Goal: Task Accomplishment & Management: Manage account settings

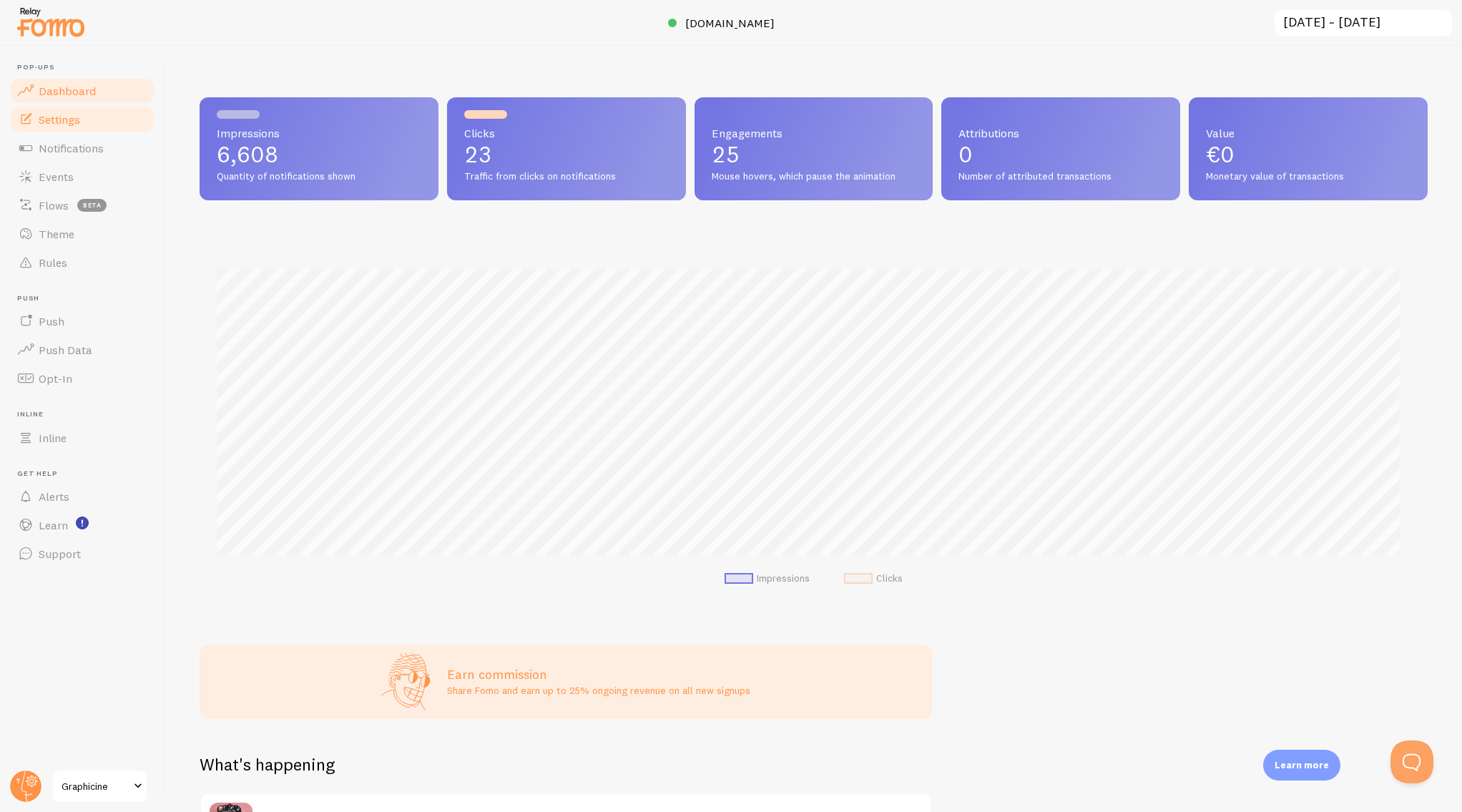
click at [47, 115] on span "Settings" at bounding box center [59, 119] width 42 height 14
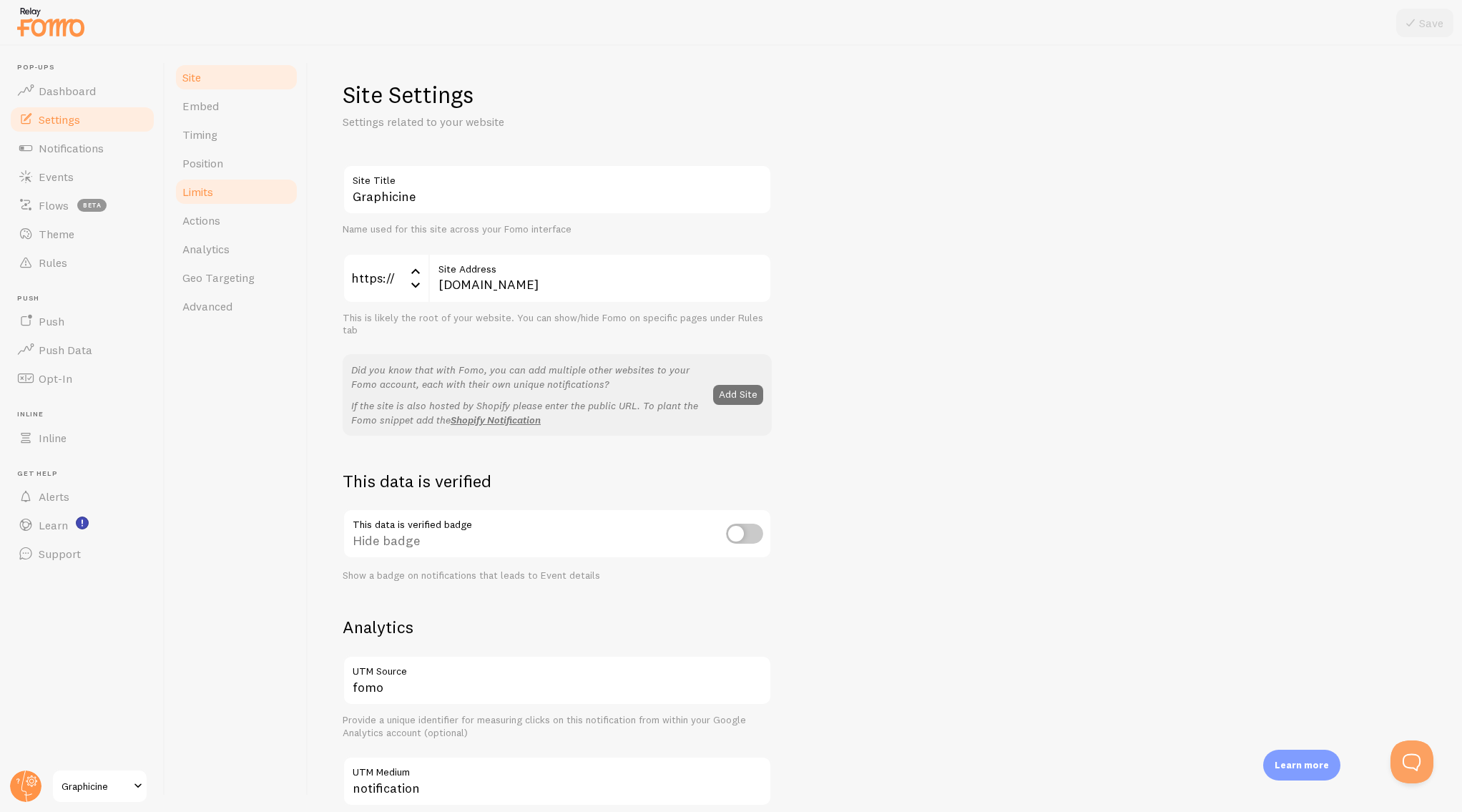
click at [209, 192] on span "Limits" at bounding box center [198, 191] width 31 height 14
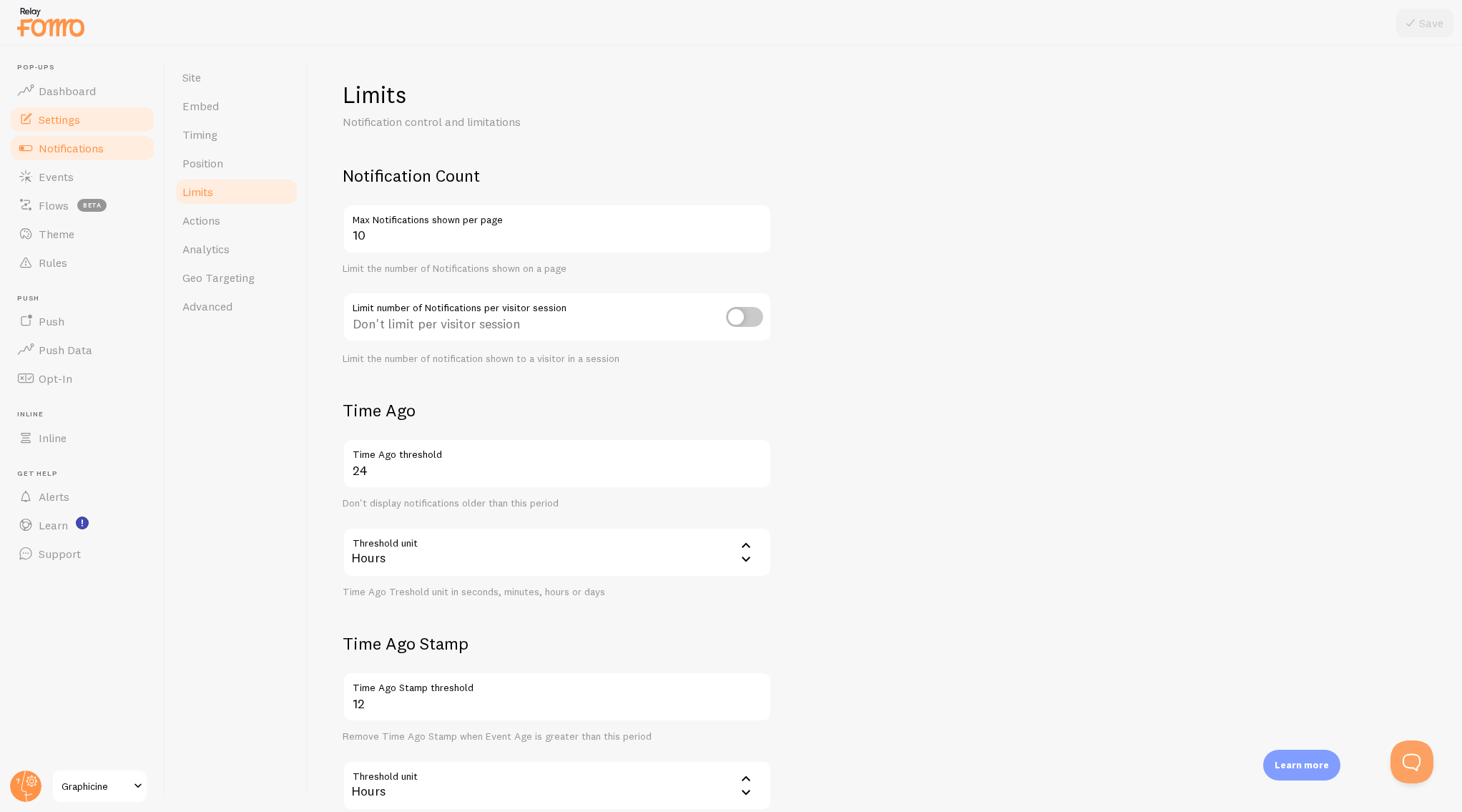
click at [61, 145] on span "Notifications" at bounding box center [71, 147] width 65 height 14
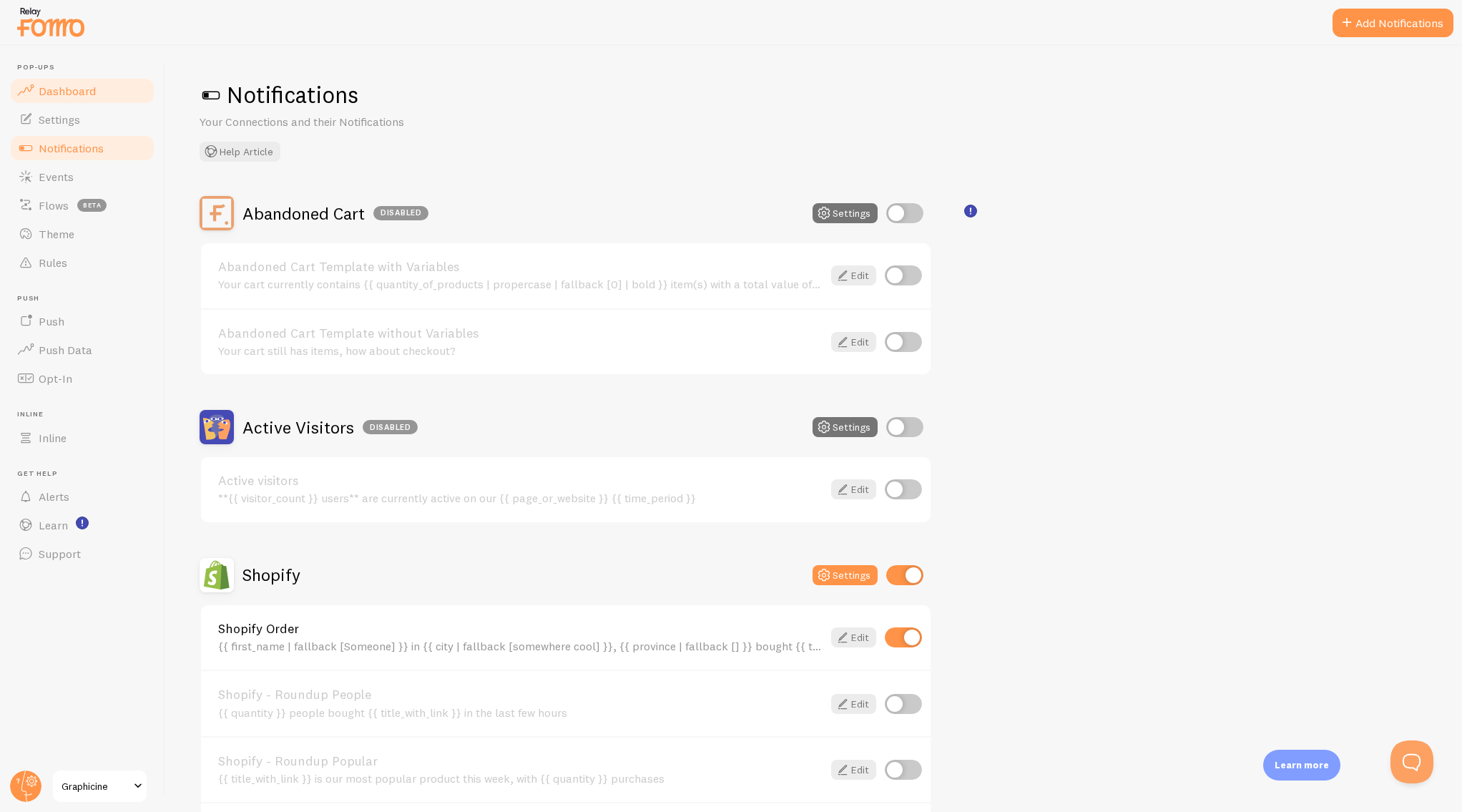
click at [62, 88] on span "Dashboard" at bounding box center [67, 90] width 57 height 14
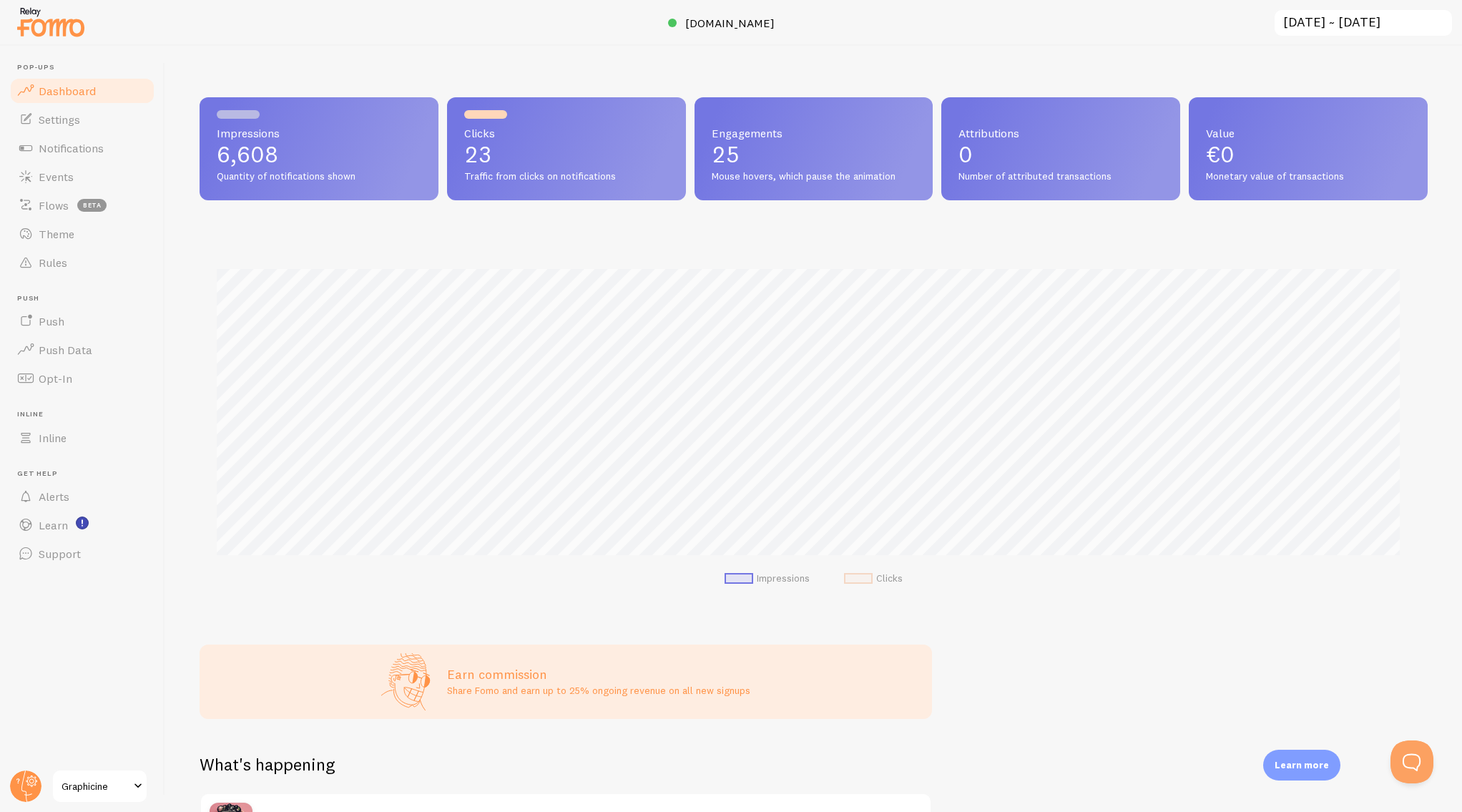
scroll to position [376, 1217]
click at [341, 158] on p "6,608" at bounding box center [319, 155] width 205 height 23
click at [748, 25] on span "[DOMAIN_NAME]" at bounding box center [729, 22] width 89 height 14
click at [95, 122] on link "Settings" at bounding box center [82, 119] width 147 height 29
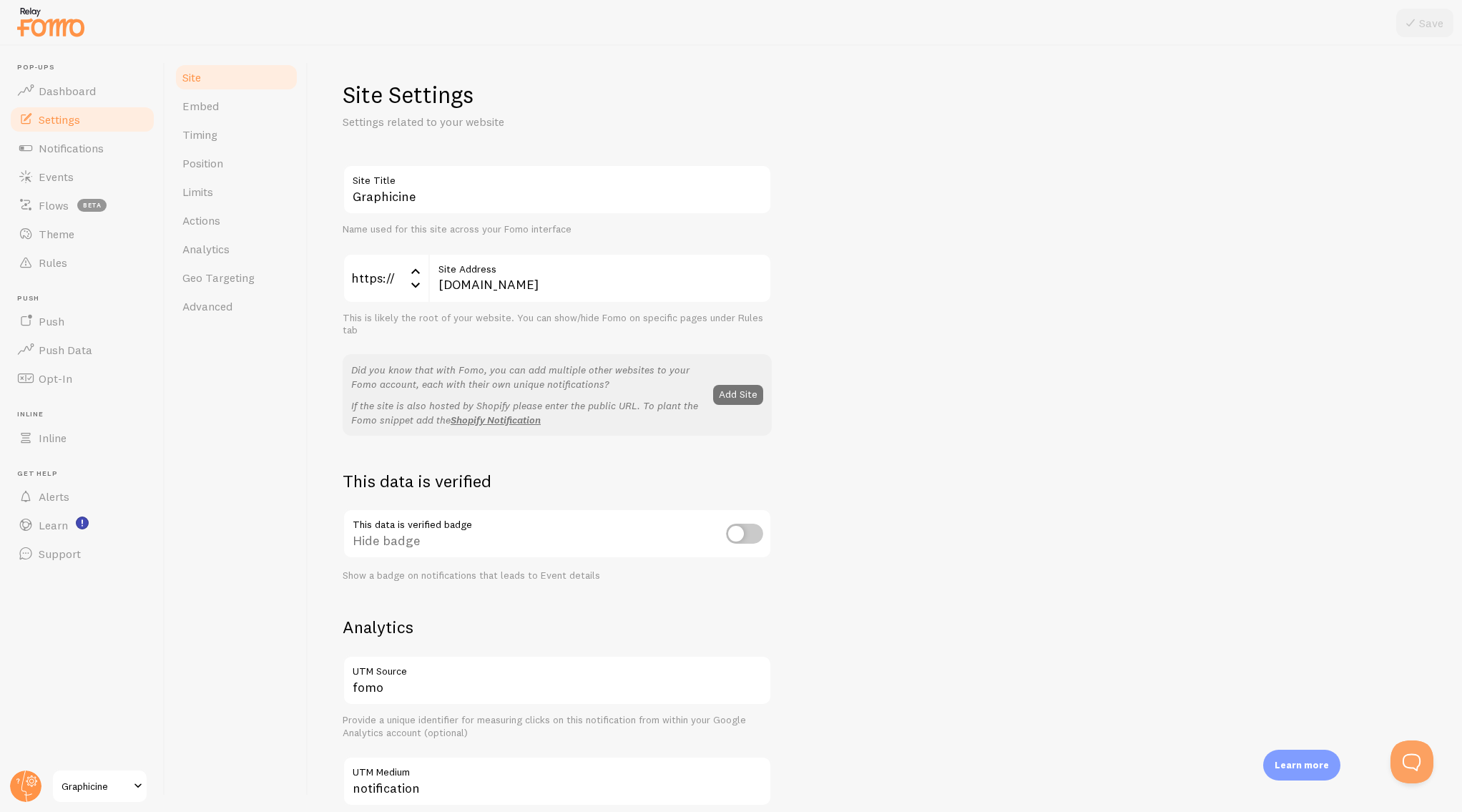
click at [88, 787] on span "Graphicine" at bounding box center [95, 786] width 68 height 17
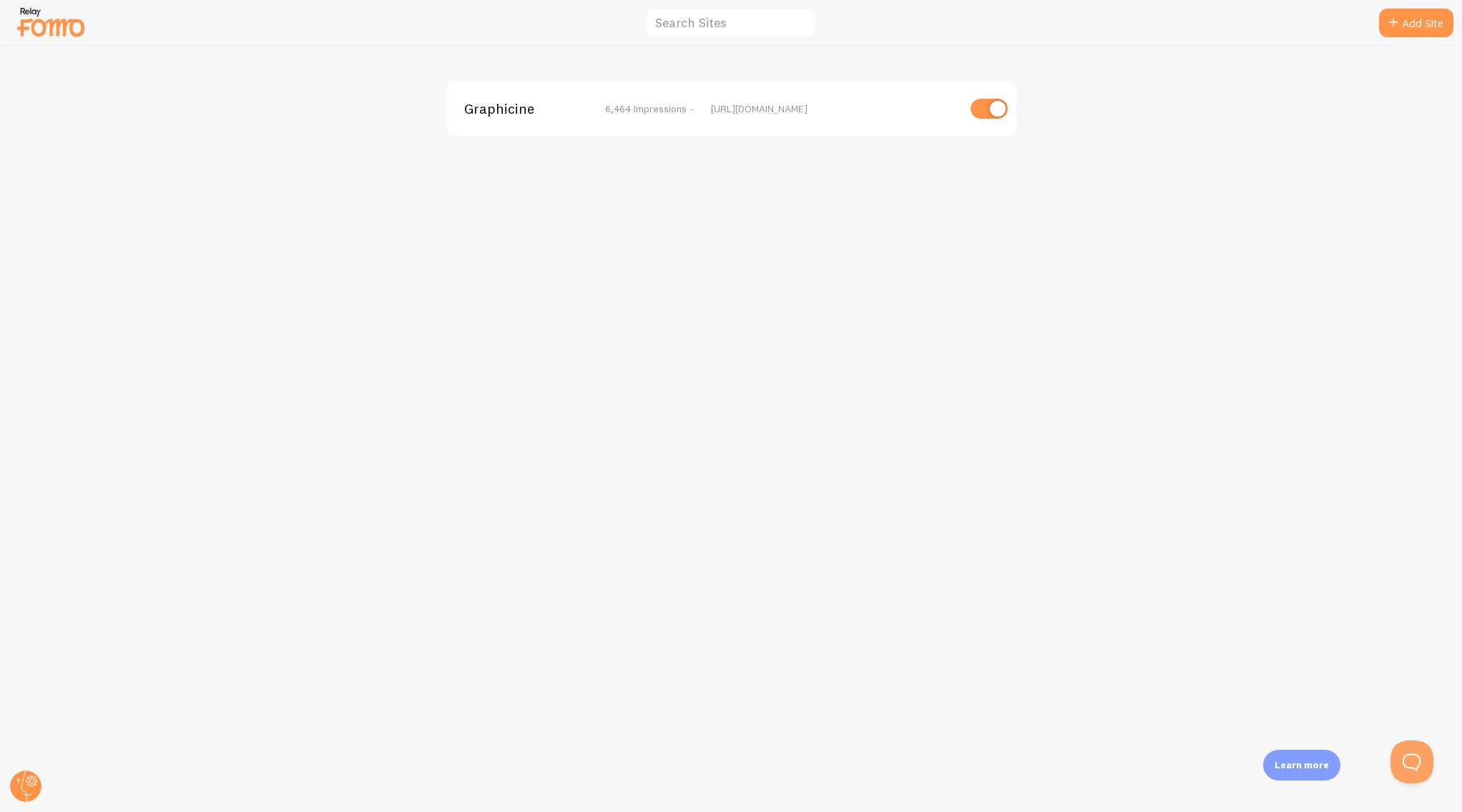
click at [669, 106] on span "6,464 Impressions -" at bounding box center [649, 109] width 88 height 13
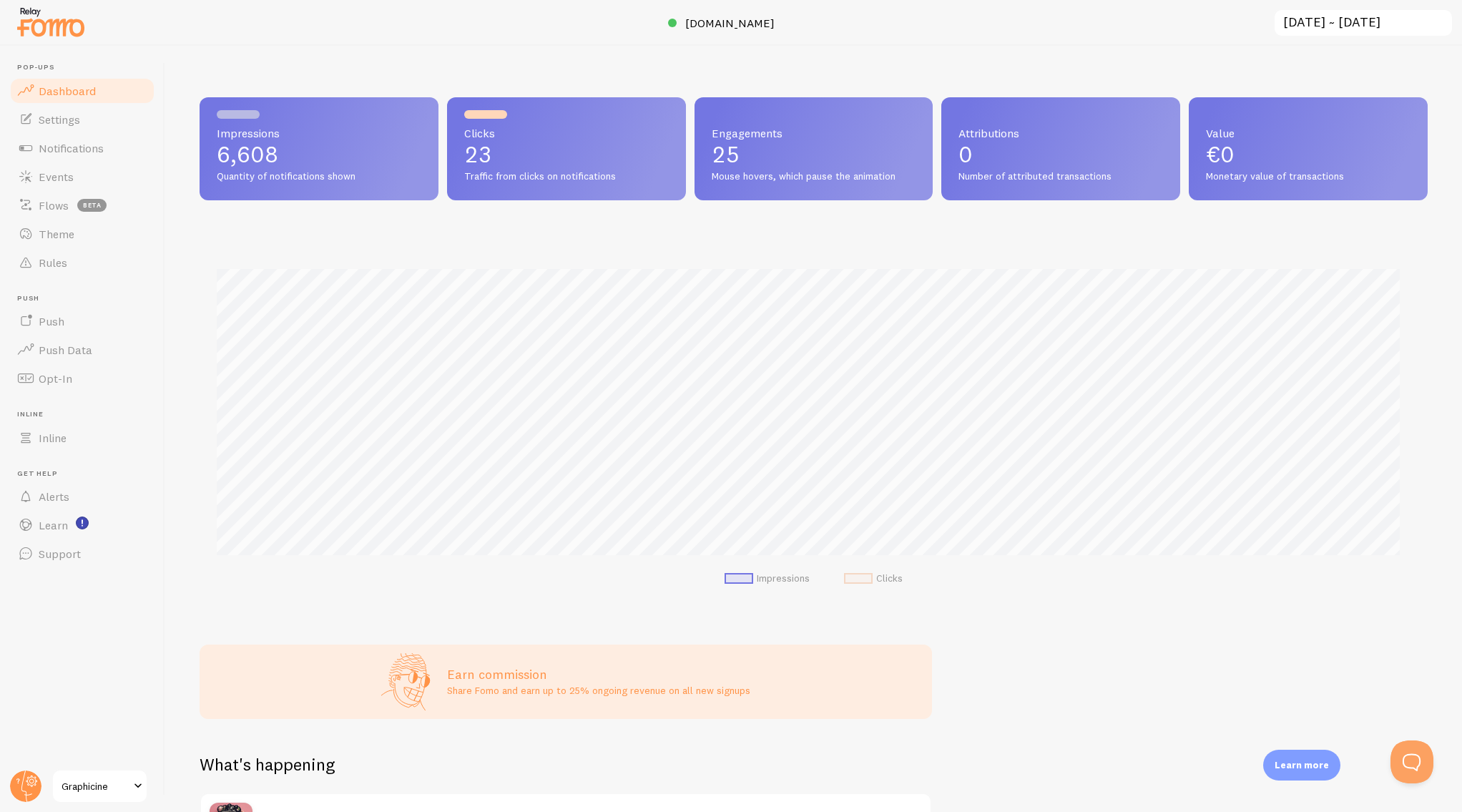
click at [1327, 19] on input "[DATE] ~ [DATE]" at bounding box center [1363, 23] width 180 height 29
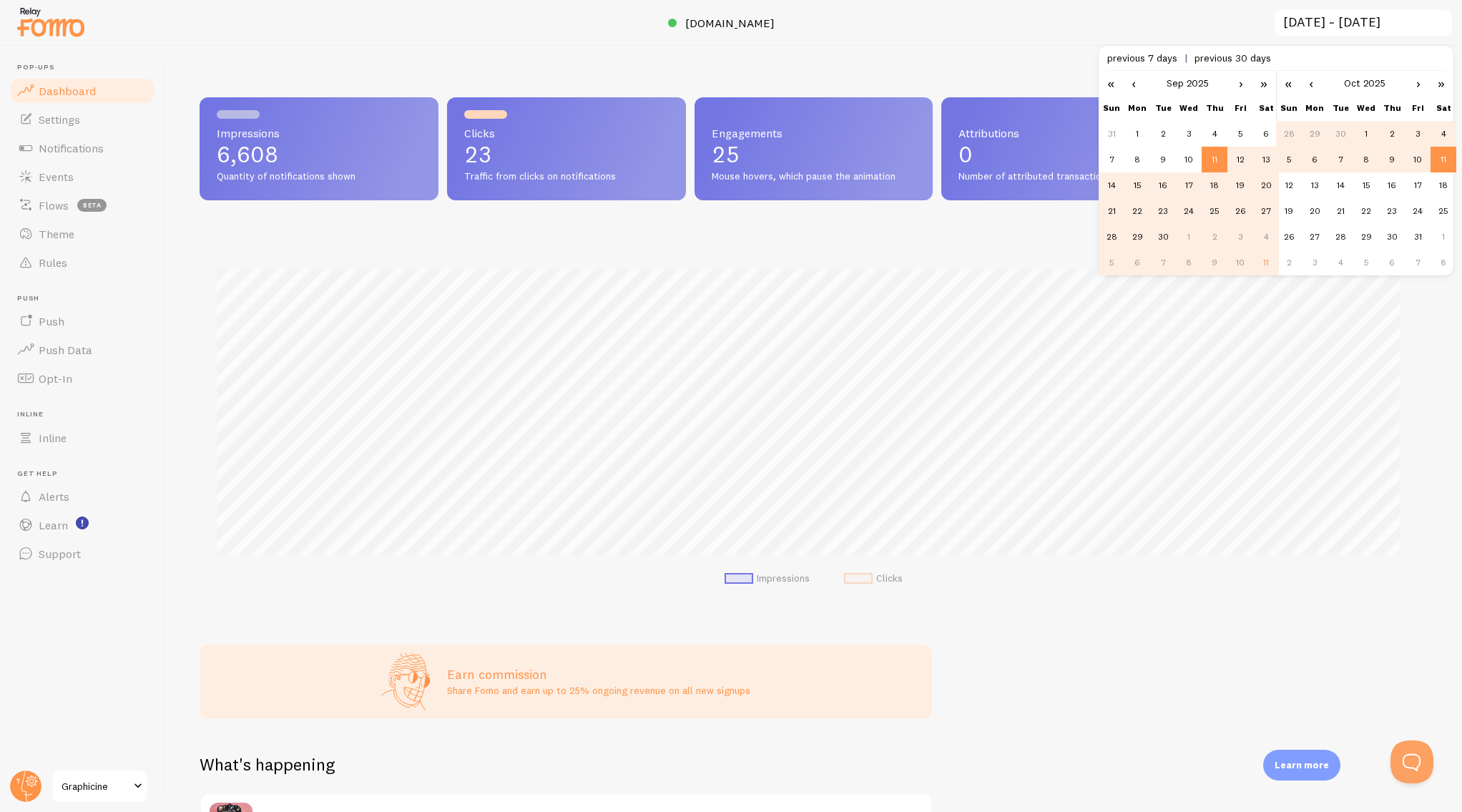
click at [539, 634] on div "Impressions 6,608 Quantity of notifications shown Clicks 23 Traffic from clicks…" at bounding box center [814, 429] width 1297 height 766
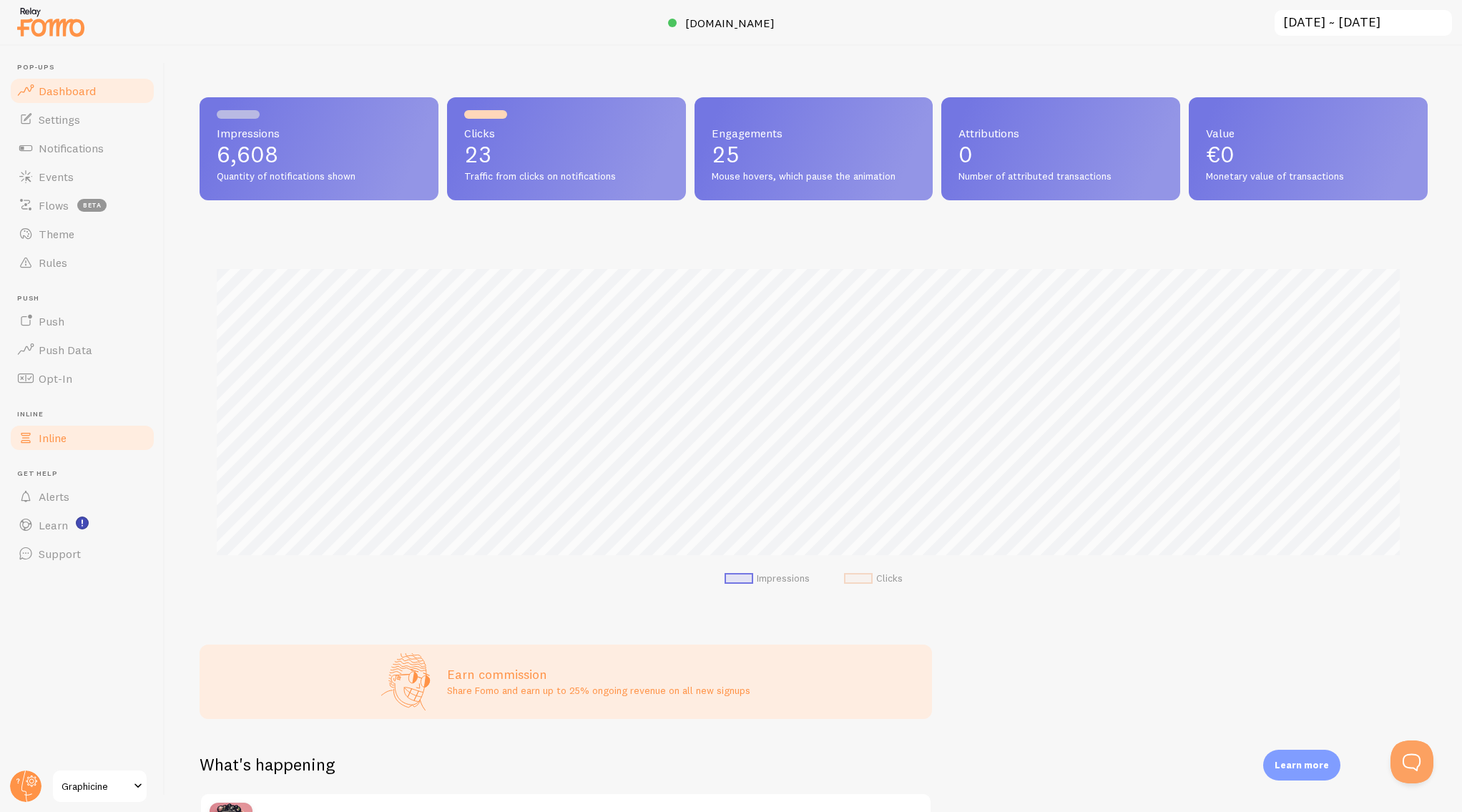
click at [58, 441] on span "Inline" at bounding box center [52, 437] width 28 height 14
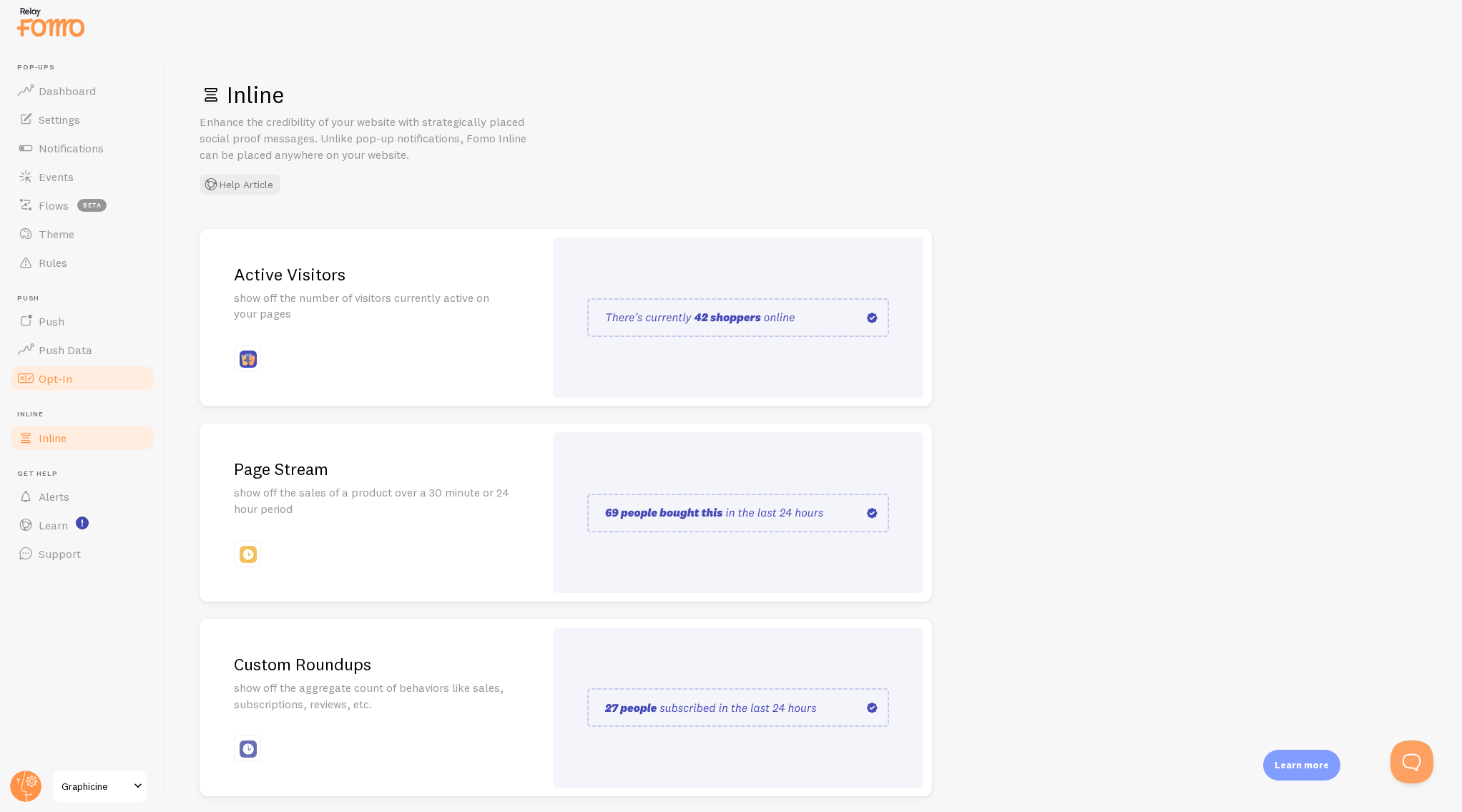
click at [56, 382] on span "Opt-In" at bounding box center [55, 378] width 34 height 14
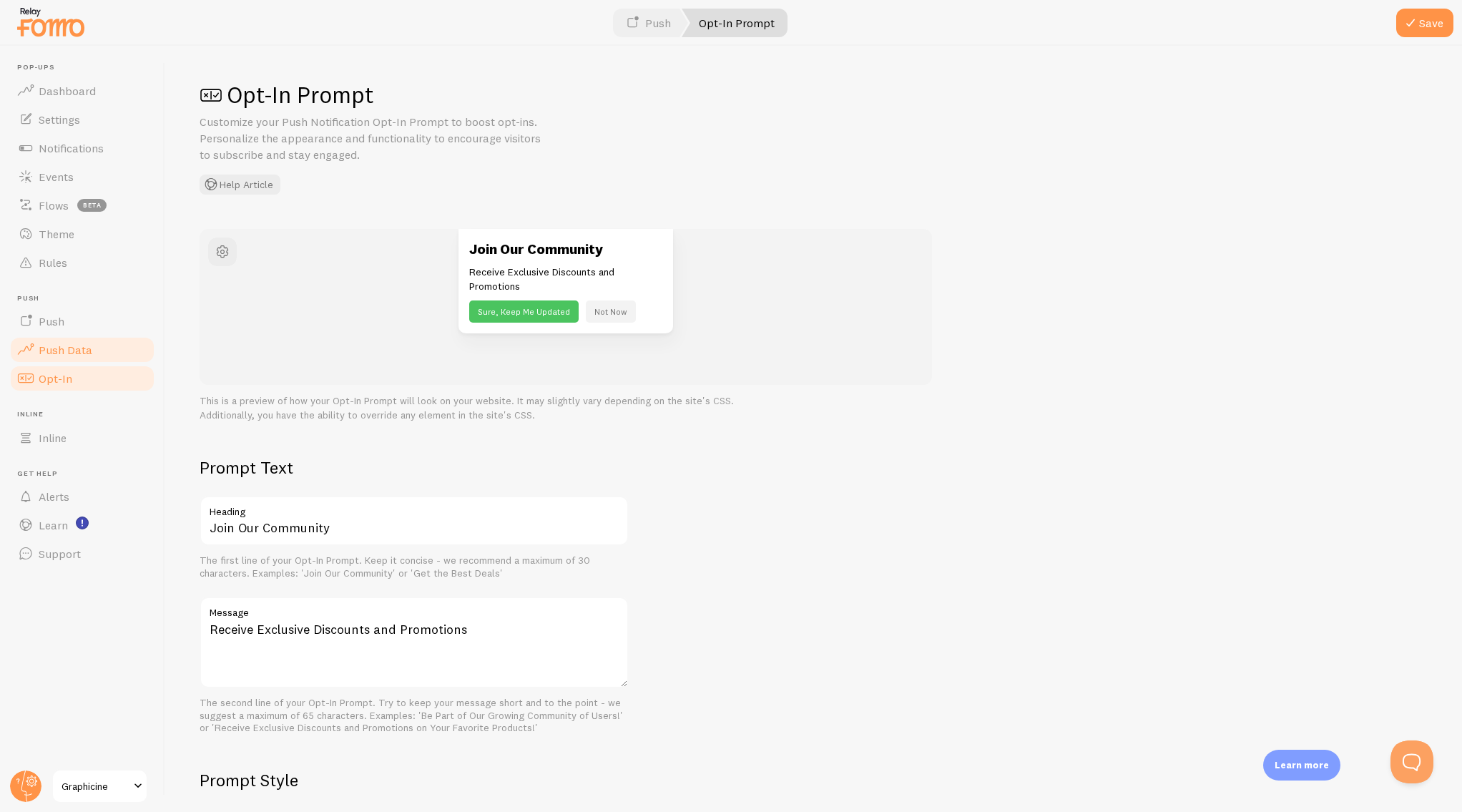
click at [60, 346] on span "Push Data" at bounding box center [65, 350] width 54 height 14
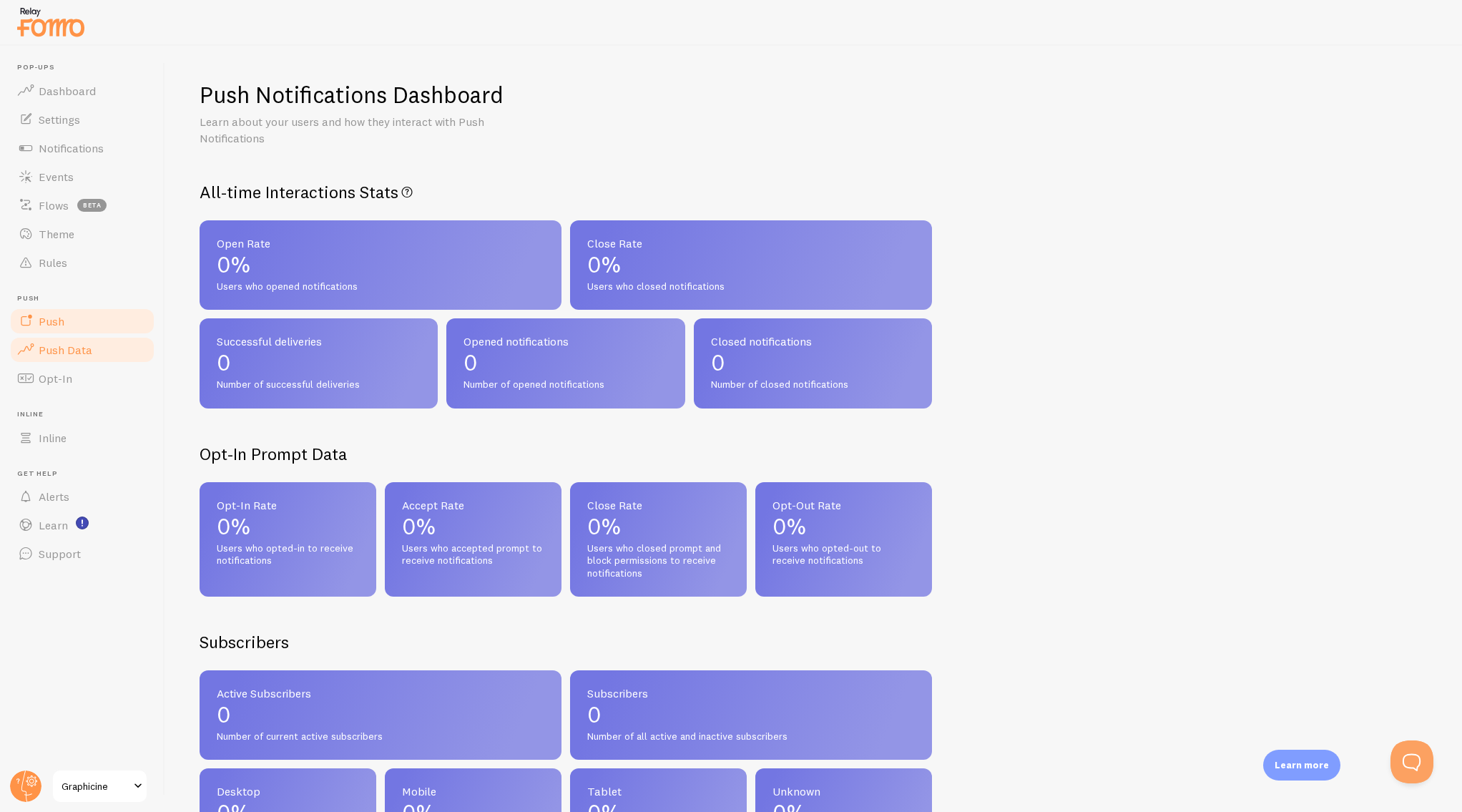
click at [57, 315] on span "Push" at bounding box center [51, 321] width 25 height 14
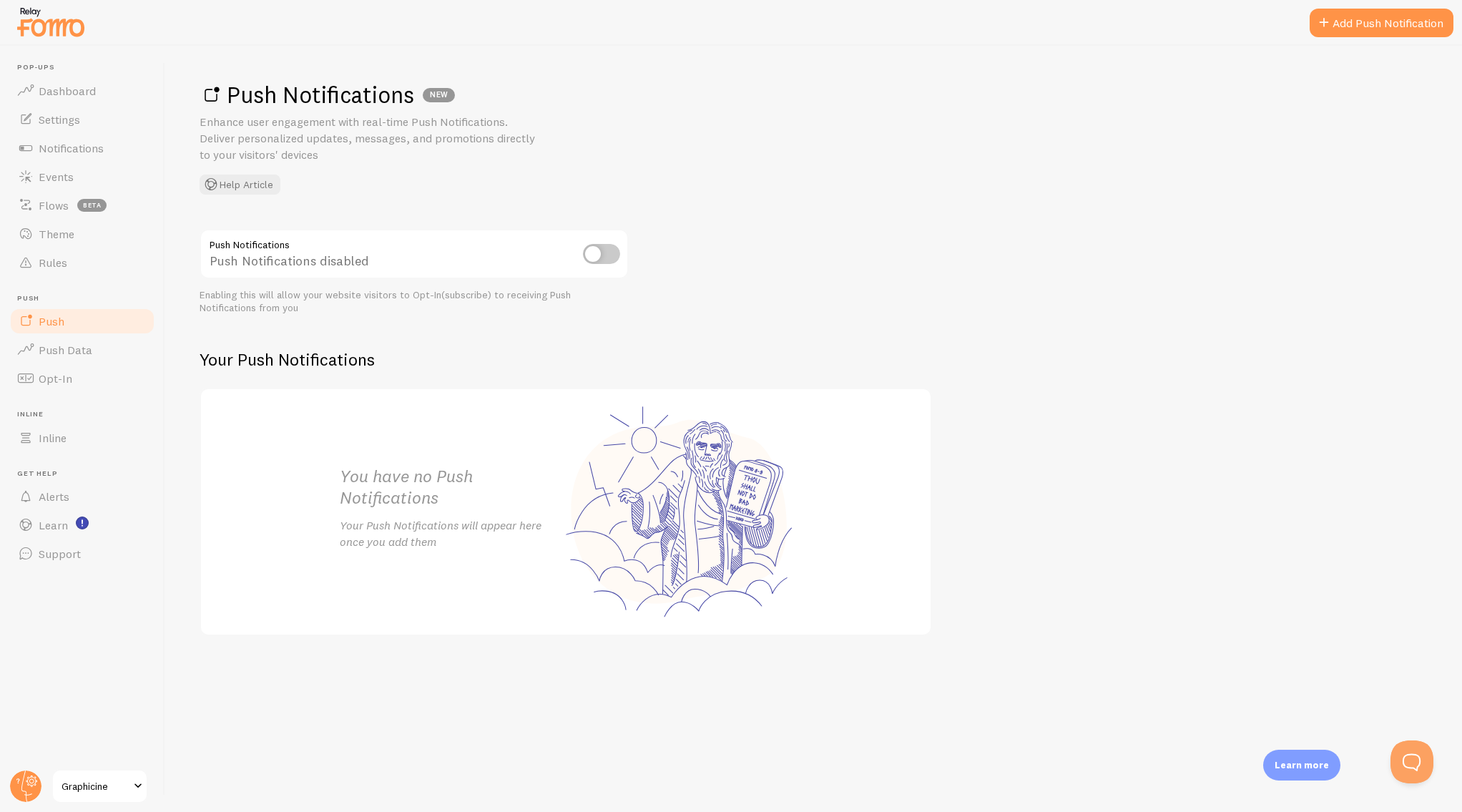
click at [56, 287] on ul "Pop-ups Dashboard Settings Notifications Events Flows beta Theme Rules [GEOGRAP…" at bounding box center [82, 315] width 147 height 505
click at [61, 259] on span "Rules" at bounding box center [52, 262] width 29 height 14
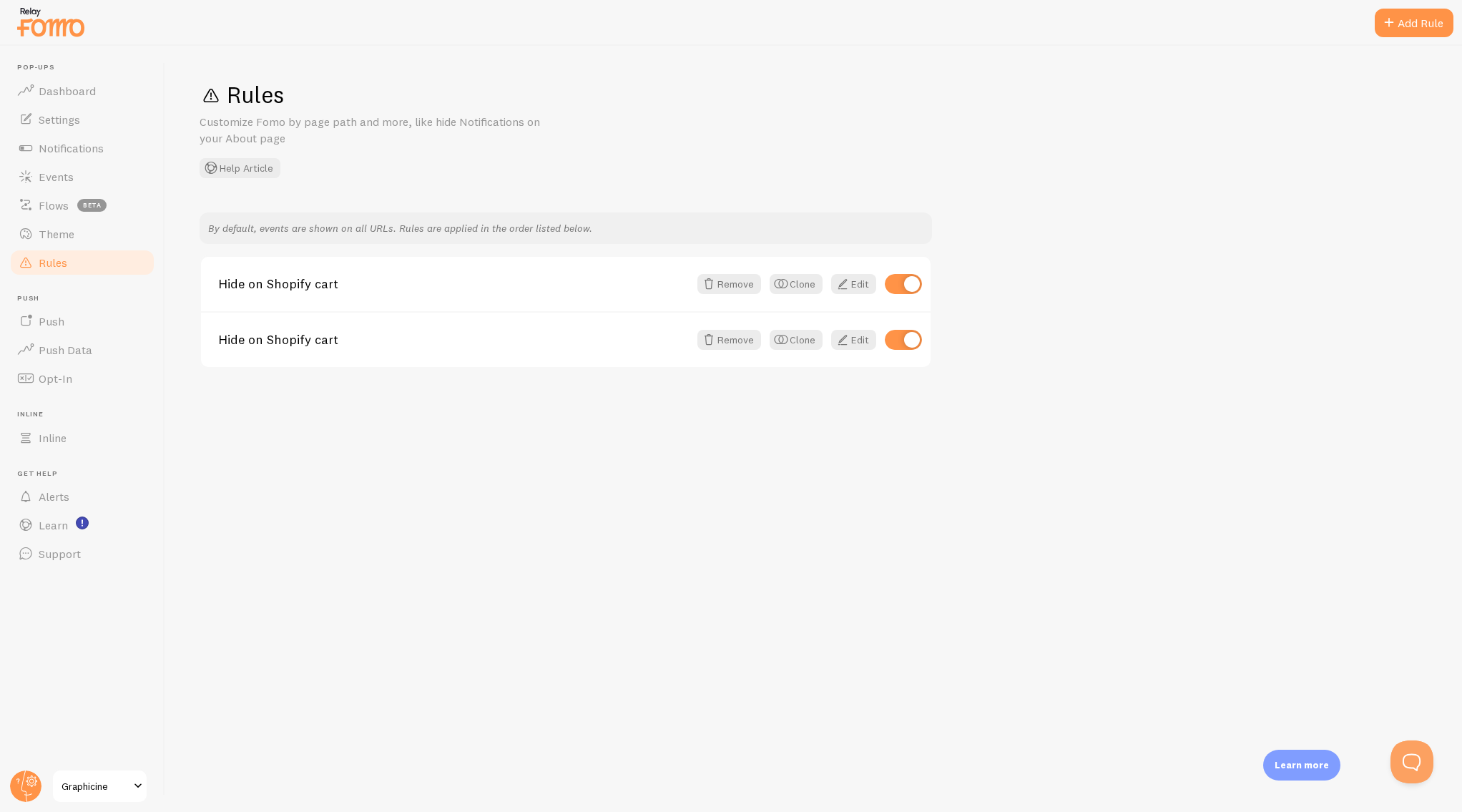
click at [79, 787] on span "Graphicine" at bounding box center [95, 786] width 68 height 17
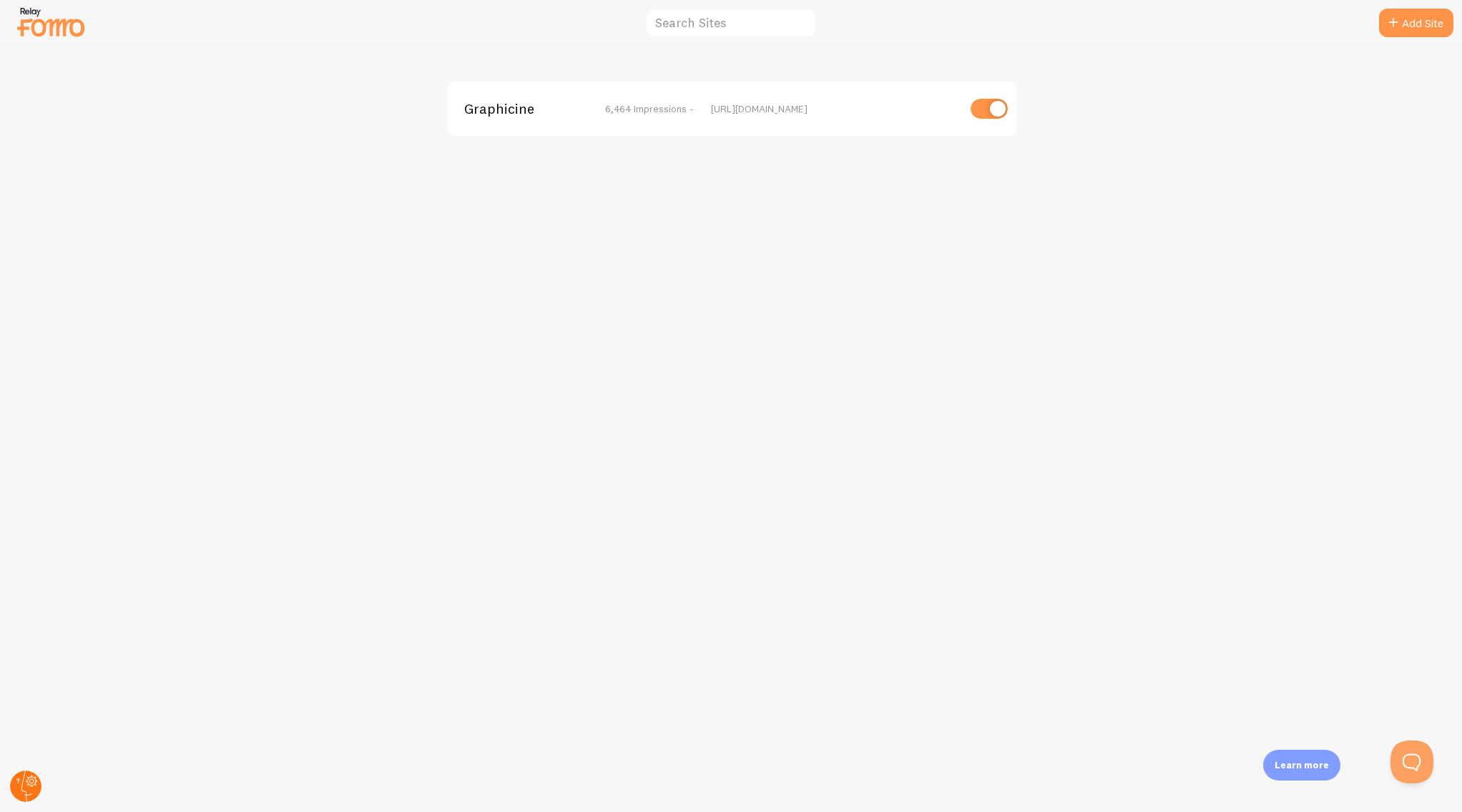
click at [30, 787] on circle at bounding box center [25, 786] width 31 height 31
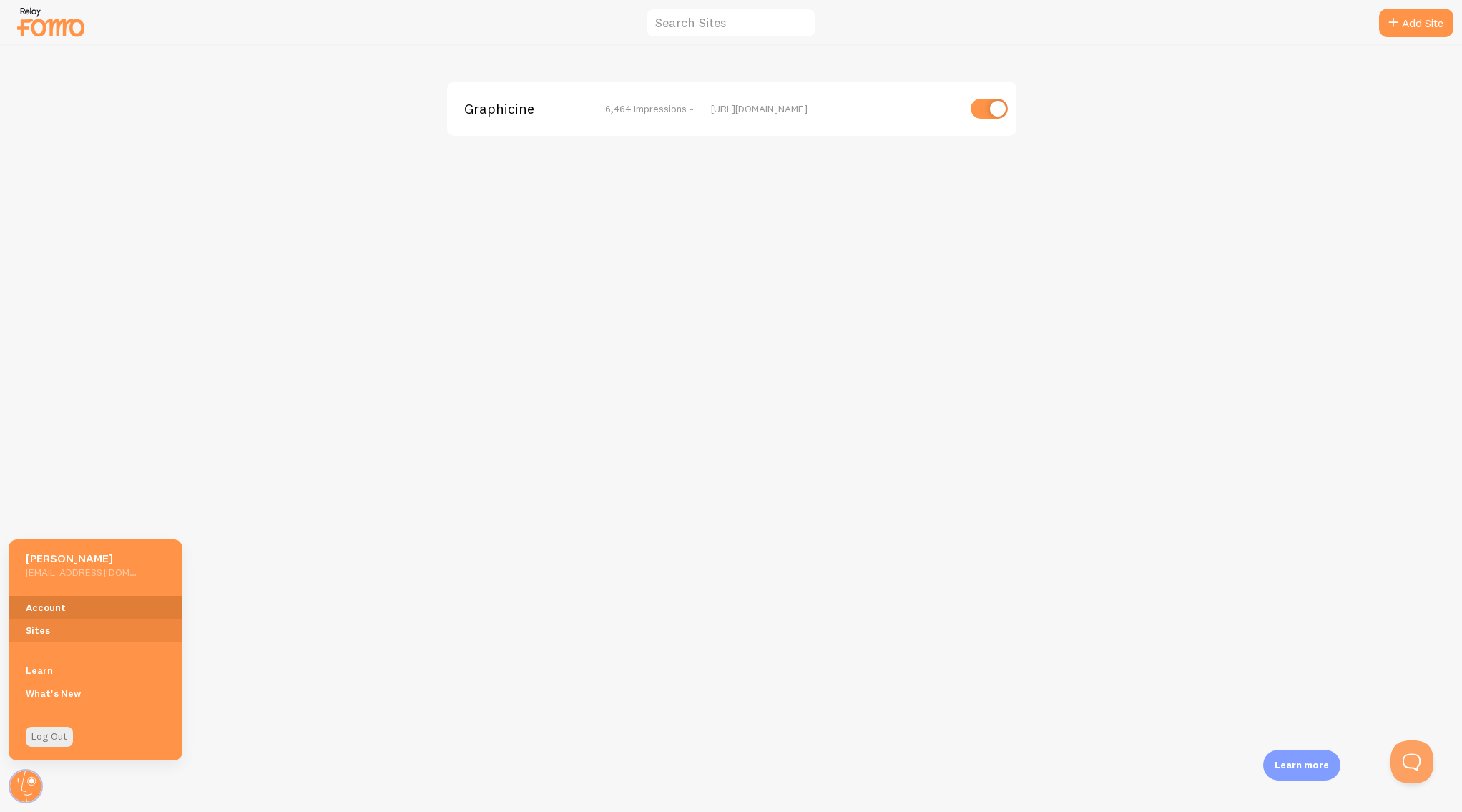
click at [56, 603] on link "Account" at bounding box center [95, 607] width 174 height 23
